Goal: Task Accomplishment & Management: Check status

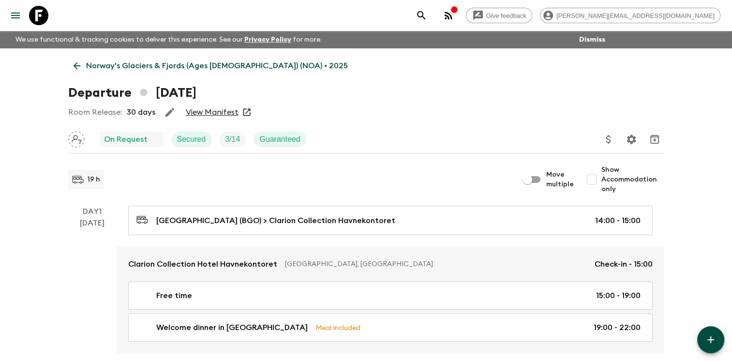
click at [77, 63] on icon at bounding box center [77, 65] width 11 height 11
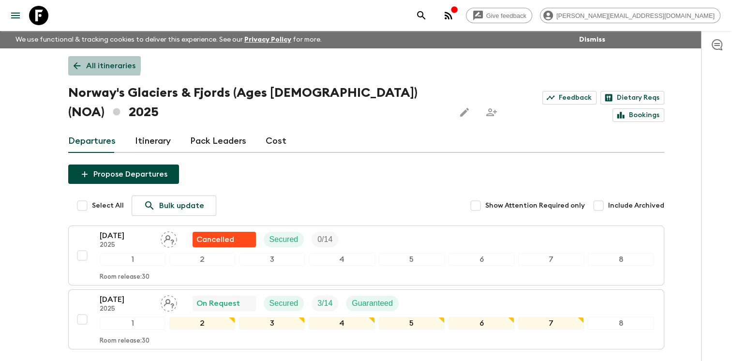
click at [76, 63] on icon at bounding box center [76, 65] width 7 height 7
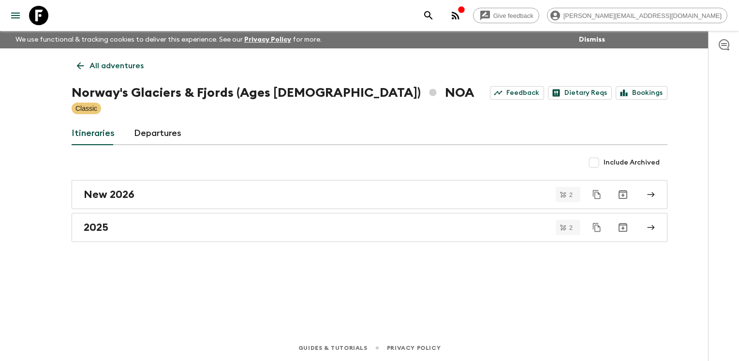
click at [79, 63] on icon at bounding box center [80, 65] width 7 height 7
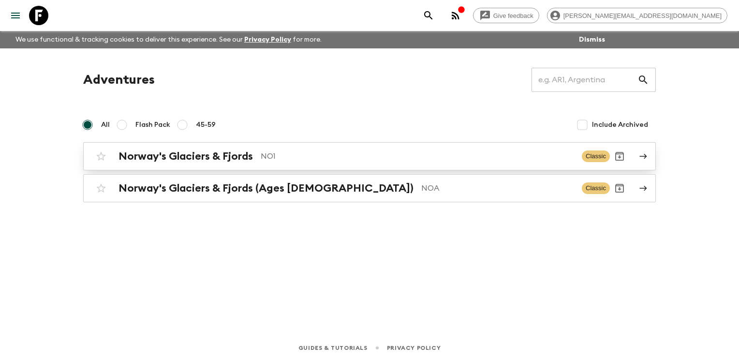
click at [336, 153] on p "NO1" at bounding box center [418, 156] width 314 height 12
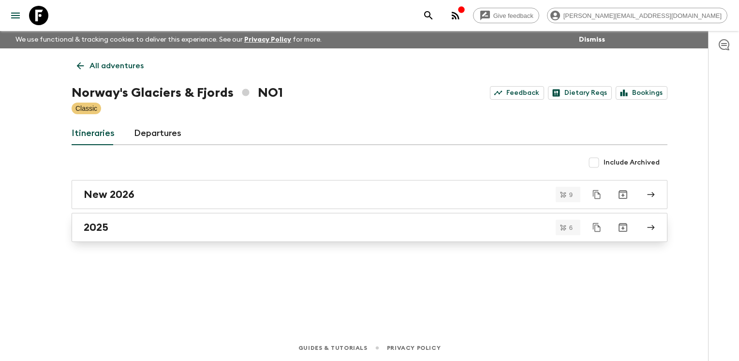
click at [282, 222] on div "2025" at bounding box center [361, 227] width 554 height 13
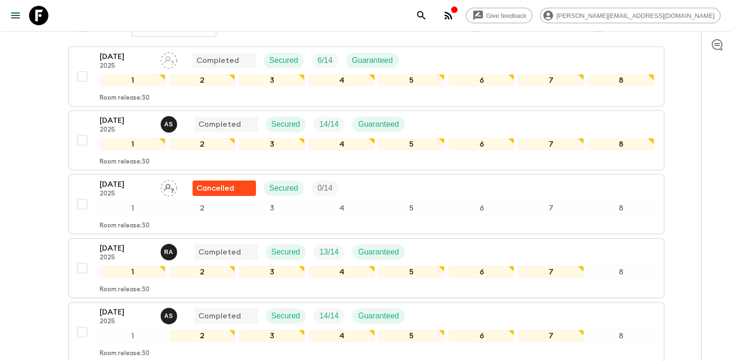
scroll to position [310, 0]
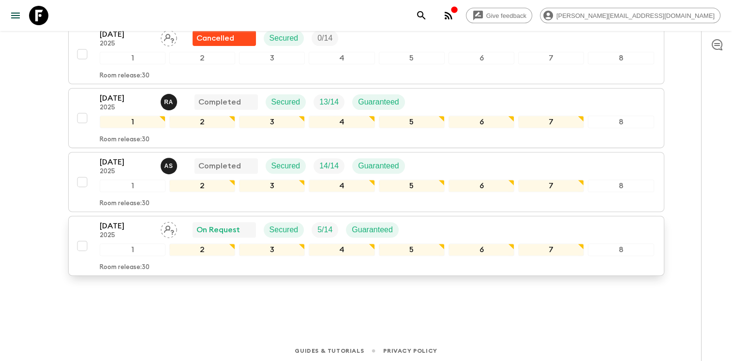
click at [448, 220] on div "[DATE] 2025 On Request Secured 5 / 14 Guaranteed" at bounding box center [377, 229] width 555 height 19
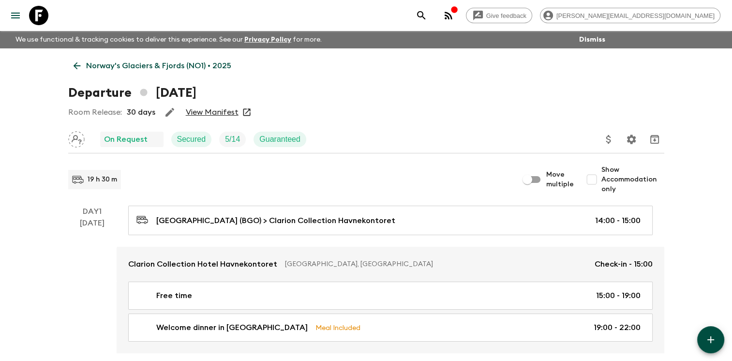
click at [211, 111] on link "View Manifest" at bounding box center [212, 112] width 53 height 10
